Goal: Transaction & Acquisition: Book appointment/travel/reservation

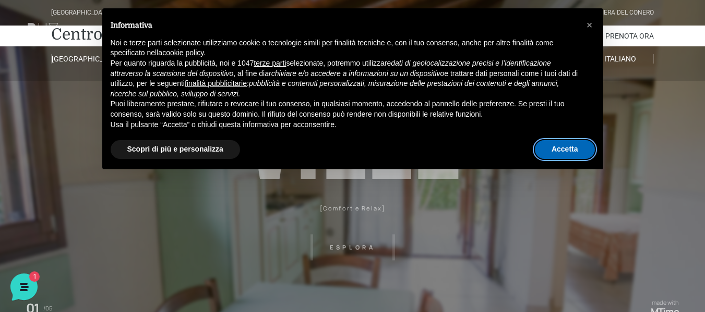
click at [564, 149] on button "Accetta" at bounding box center [565, 149] width 60 height 19
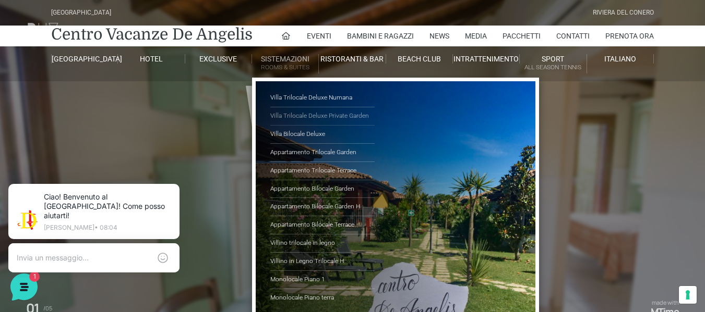
click at [306, 111] on link "Villa Trilocale Deluxe Private Garden" at bounding box center [322, 116] width 104 height 18
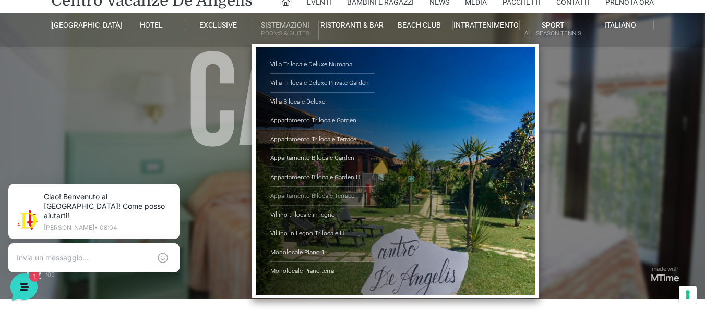
scroll to position [52, 0]
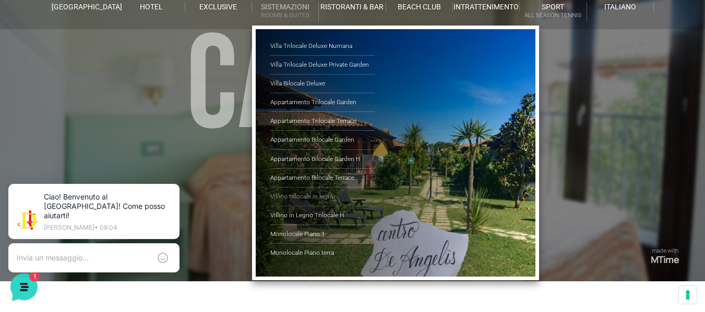
click at [310, 194] on link "Villino trilocale in legno" at bounding box center [322, 197] width 104 height 19
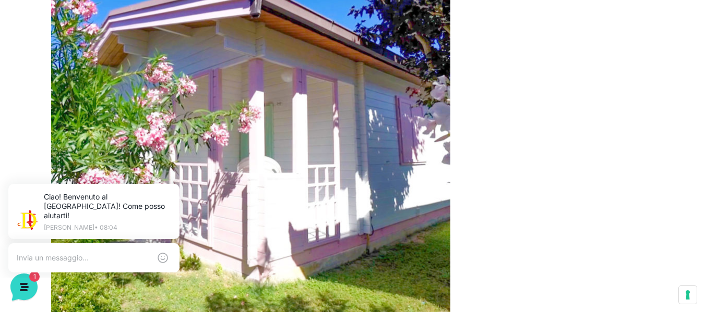
scroll to position [522, 0]
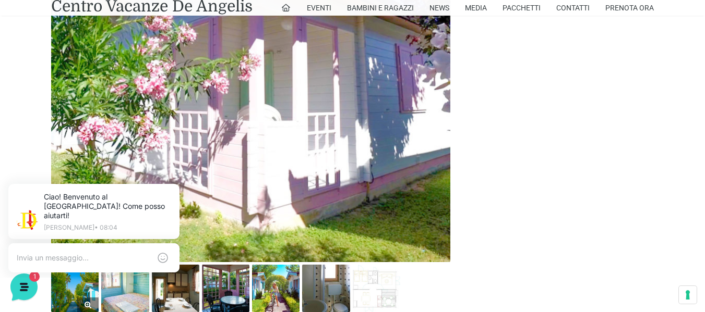
click at [73, 299] on img at bounding box center [74, 288] width 47 height 47
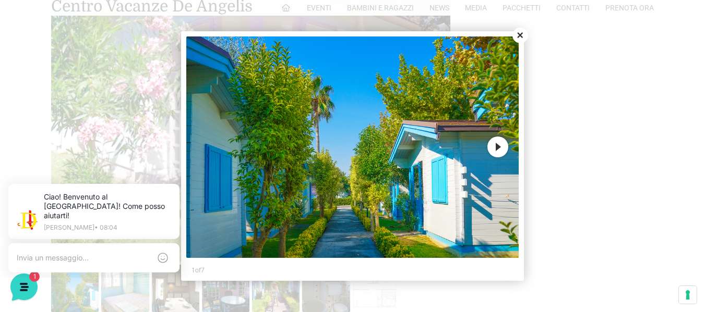
click at [497, 150] on button "Next" at bounding box center [497, 147] width 21 height 21
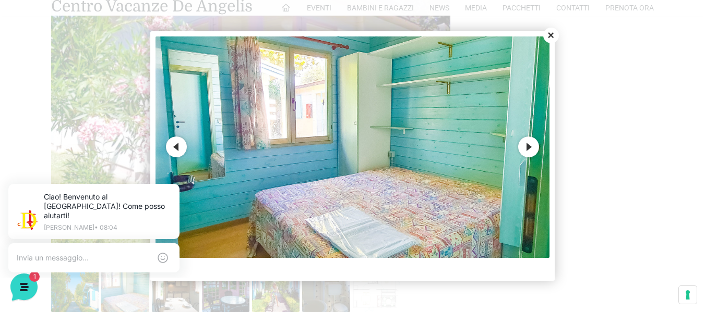
click at [531, 142] on button "Next" at bounding box center [528, 147] width 21 height 21
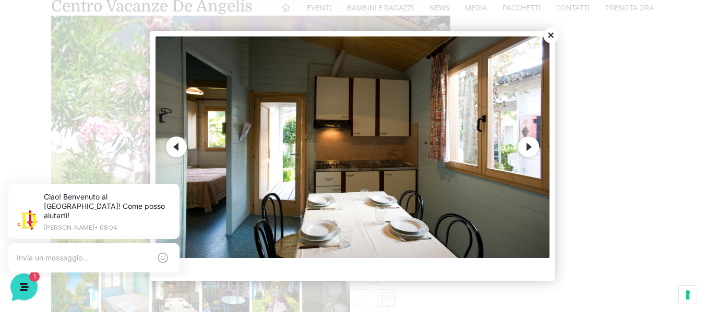
click at [531, 142] on button "Next" at bounding box center [528, 147] width 21 height 21
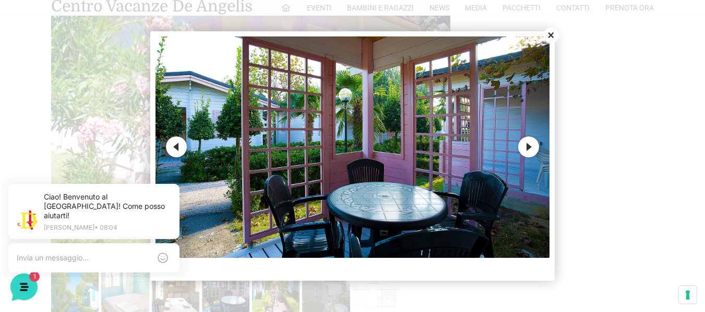
click at [531, 142] on button "Next" at bounding box center [528, 147] width 21 height 21
